Goal: Information Seeking & Learning: Learn about a topic

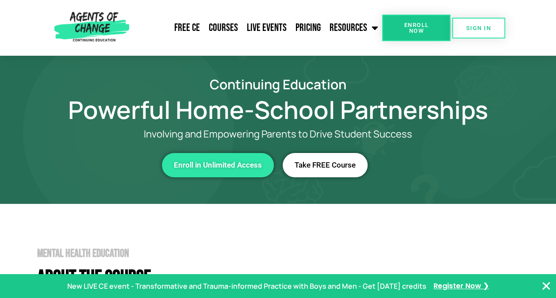
click at [325, 163] on span "Take FREE Course" at bounding box center [325, 165] width 61 height 8
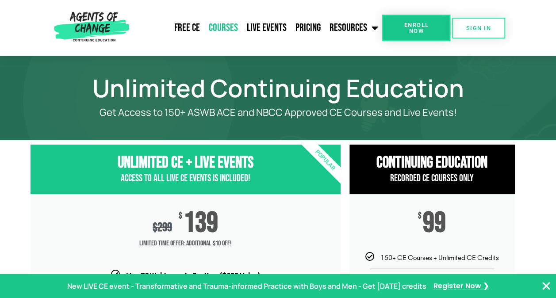
click at [231, 22] on link "Courses" at bounding box center [223, 28] width 38 height 22
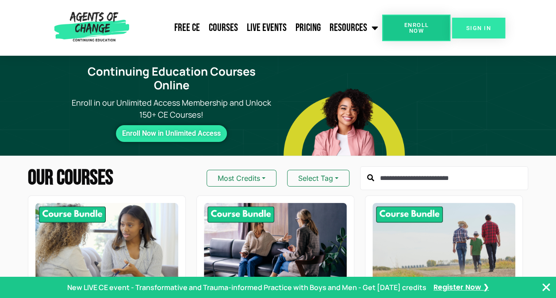
click at [472, 25] on span "SIGN IN" at bounding box center [478, 28] width 25 height 6
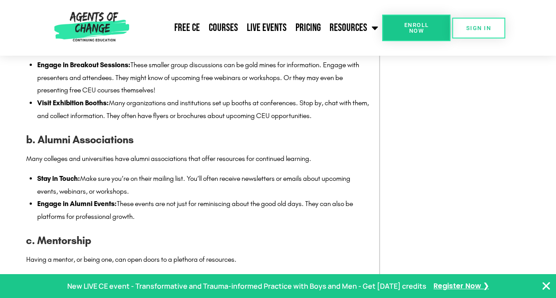
scroll to position [1428, 0]
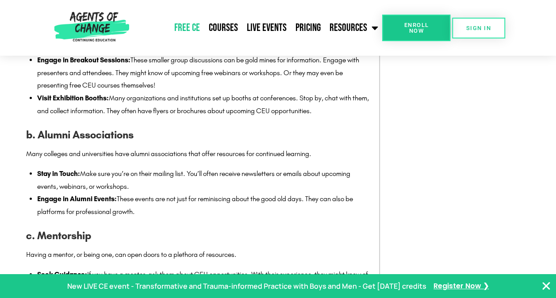
click at [190, 21] on link "Free CE" at bounding box center [186, 28] width 35 height 22
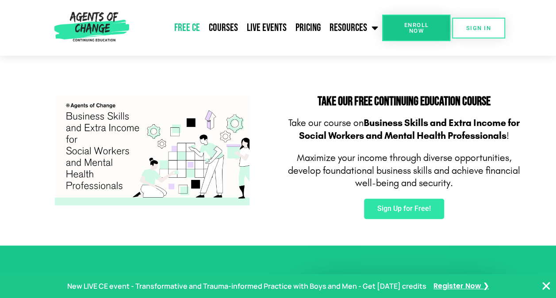
scroll to position [528, 0]
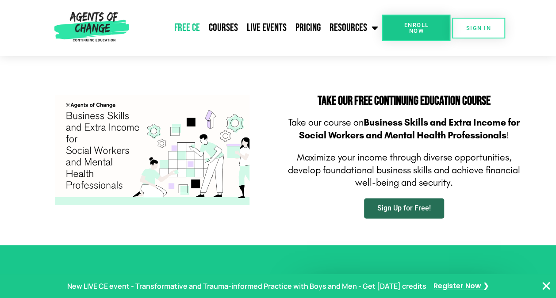
click at [399, 206] on span "Sign Up for Free!" at bounding box center [404, 208] width 54 height 7
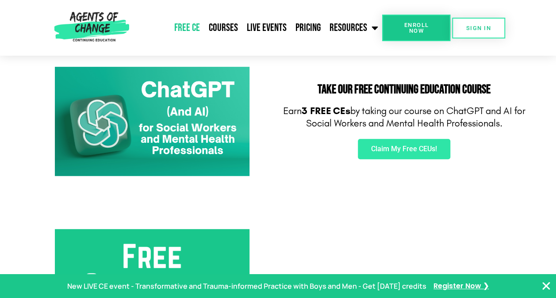
scroll to position [137, 0]
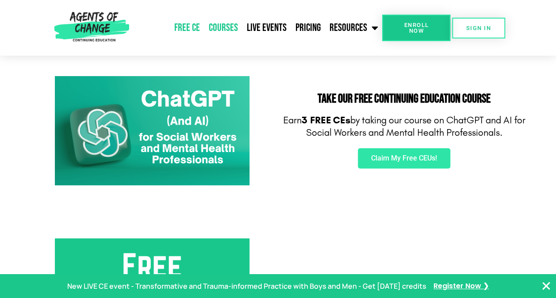
click at [217, 28] on link "Courses" at bounding box center [223, 28] width 38 height 22
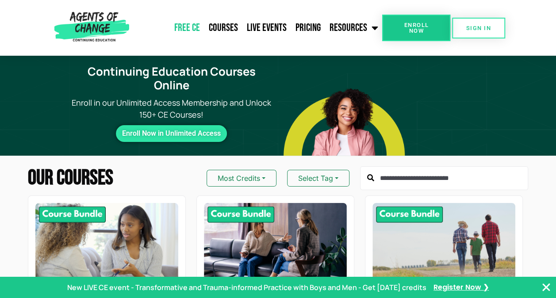
click at [180, 23] on link "Free CE" at bounding box center [186, 28] width 35 height 22
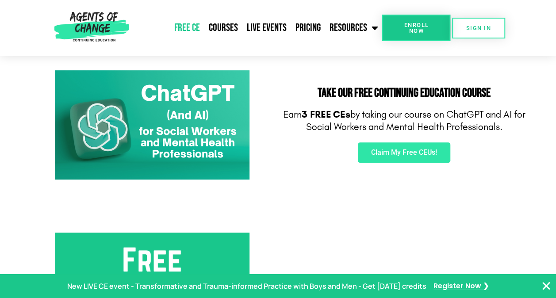
scroll to position [143, 0]
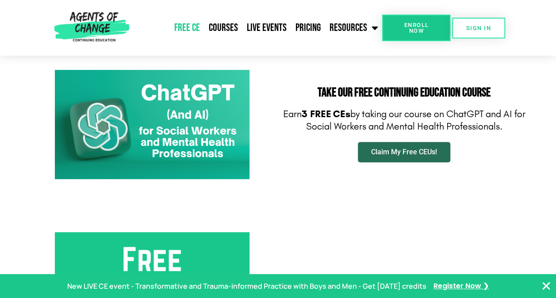
click at [387, 149] on span "Claim My Free CEUs!" at bounding box center [404, 152] width 66 height 7
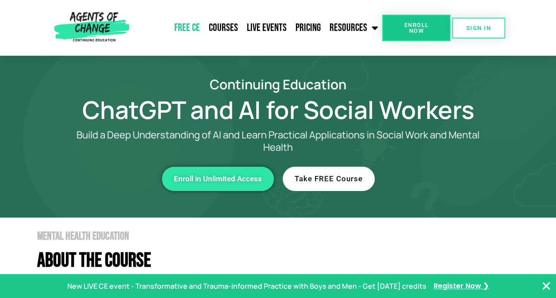
click at [197, 23] on link "Free CE" at bounding box center [186, 28] width 35 height 22
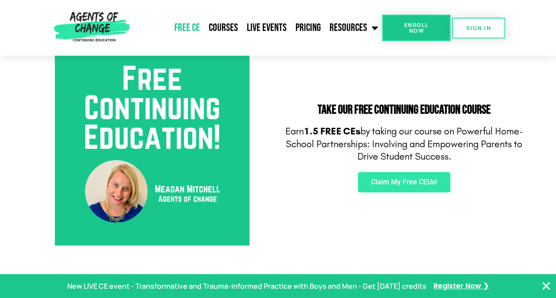
scroll to position [325, 0]
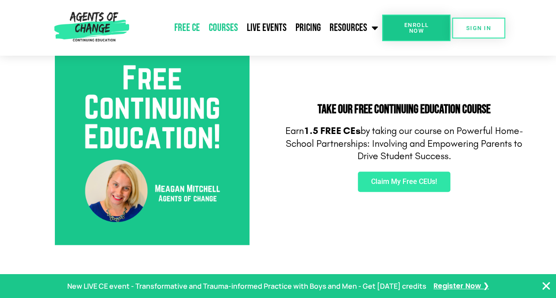
click at [223, 26] on link "Courses" at bounding box center [223, 28] width 38 height 22
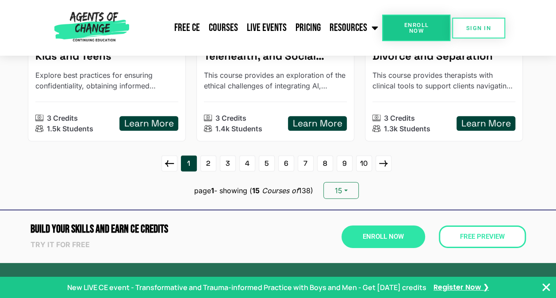
scroll to position [1240, 0]
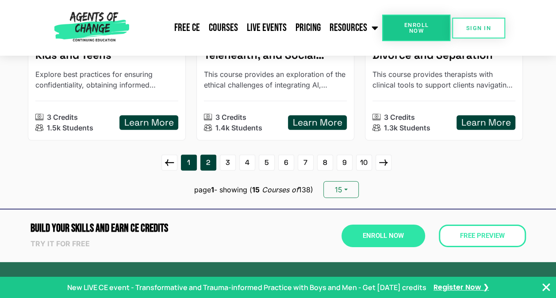
click at [208, 156] on link "2" at bounding box center [208, 163] width 16 height 16
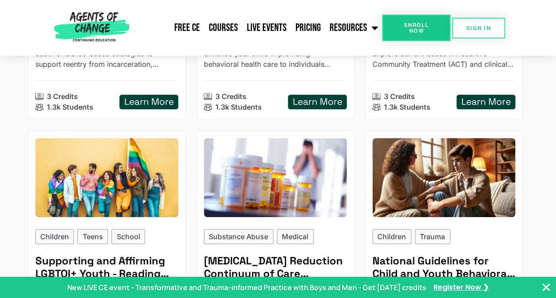
scroll to position [306, 0]
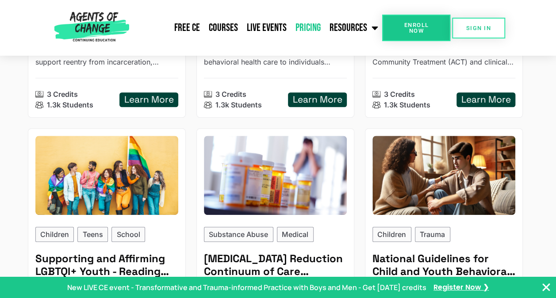
click at [308, 23] on link "Pricing" at bounding box center [308, 28] width 34 height 22
